Goal: Check status: Check status

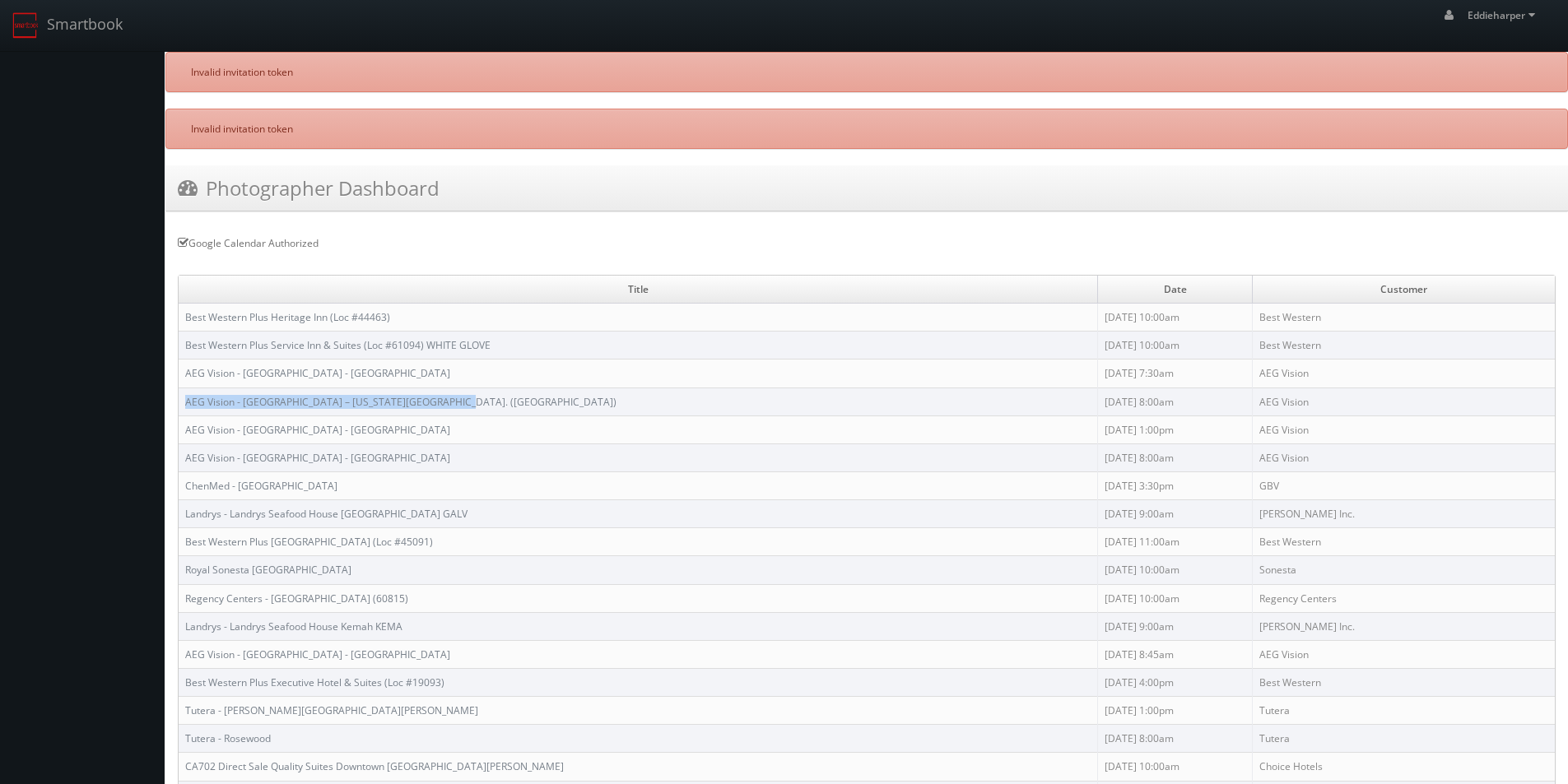
drag, startPoint x: 450, startPoint y: 405, endPoint x: 185, endPoint y: 405, distance: 265.0
click at [185, 405] on td "AEG Vision - [GEOGRAPHIC_DATA] – [US_STATE][GEOGRAPHIC_DATA]. ([GEOGRAPHIC_DATA…" at bounding box center [639, 401] width 919 height 28
copy link "AEG Vision - [GEOGRAPHIC_DATA] – [US_STATE][GEOGRAPHIC_DATA]. ([GEOGRAPHIC_DATA…"
click at [247, 400] on link "AEG Vision - [GEOGRAPHIC_DATA] – [US_STATE][GEOGRAPHIC_DATA]. ([GEOGRAPHIC_DATA…" at bounding box center [401, 402] width 431 height 14
